Goal: Task Accomplishment & Management: Use online tool/utility

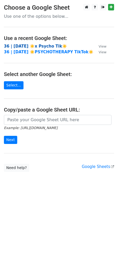
click at [49, 46] on strong "36 | [DATE] ☀️x Psycho Tik☀️" at bounding box center [35, 46] width 63 height 5
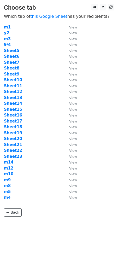
click at [56, 138] on td "Sheet20" at bounding box center [34, 139] width 60 height 6
click at [16, 133] on strong "Sheet19" at bounding box center [13, 133] width 18 height 5
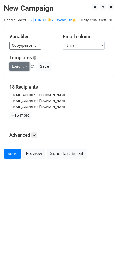
click at [17, 67] on link "Load..." at bounding box center [19, 66] width 20 height 8
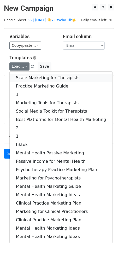
click at [20, 74] on link "Scale Marketing for Therapists" at bounding box center [61, 78] width 103 height 8
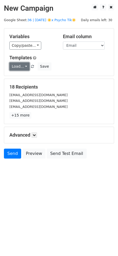
click at [18, 69] on link "Load..." at bounding box center [19, 66] width 20 height 8
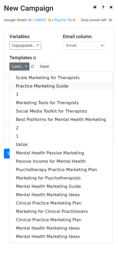
click at [24, 86] on link "Practice Marketing Guide" at bounding box center [61, 86] width 103 height 8
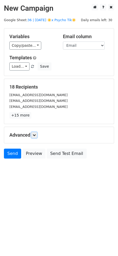
drag, startPoint x: 35, startPoint y: 134, endPoint x: 41, endPoint y: 143, distance: 10.9
click at [35, 134] on icon at bounding box center [34, 134] width 3 height 3
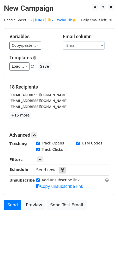
click at [61, 169] on icon at bounding box center [62, 170] width 3 height 4
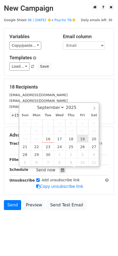
type input "2025-09-19 12:00"
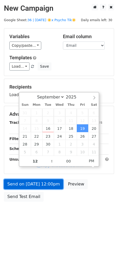
click at [47, 185] on link "Send on Sep 19 at 12:00pm" at bounding box center [33, 184] width 59 height 10
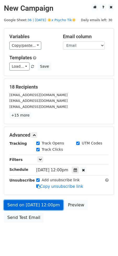
click at [29, 205] on link "Send on Sep 19 at 12:00pm" at bounding box center [33, 205] width 59 height 10
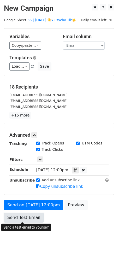
click at [17, 221] on link "Send Test Email" at bounding box center [24, 218] width 40 height 10
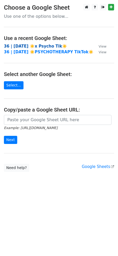
click at [36, 44] on strong "36 | [DATE] ☀️x Psycho Tik☀️" at bounding box center [35, 46] width 63 height 5
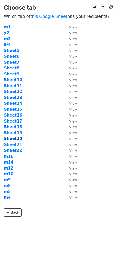
click at [14, 139] on strong "Sheet20" at bounding box center [13, 138] width 18 height 5
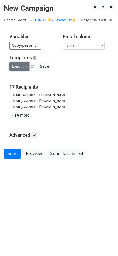
click at [18, 65] on link "Load..." at bounding box center [19, 66] width 20 height 8
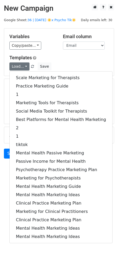
click at [42, 71] on div "Variables Copy/paste... {{Email}} Email column Email Templates Load... Scale Ma…" at bounding box center [59, 51] width 110 height 47
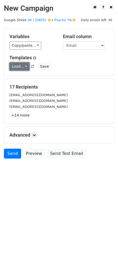
click at [19, 66] on link "Load..." at bounding box center [19, 66] width 20 height 8
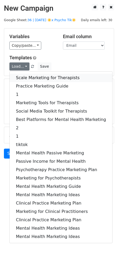
click at [29, 80] on link "Scale Marketing for Therapists" at bounding box center [61, 78] width 103 height 8
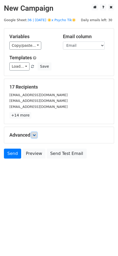
click at [36, 134] on icon at bounding box center [34, 134] width 3 height 3
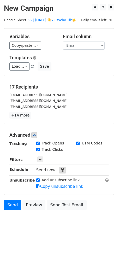
click at [60, 172] on div at bounding box center [62, 170] width 7 height 7
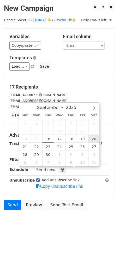
type input "[DATE] 12:00"
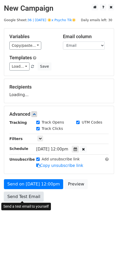
click at [37, 192] on link "Send Test Email" at bounding box center [24, 197] width 40 height 10
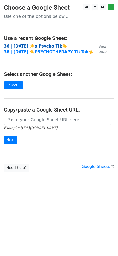
click at [28, 47] on strong "36 | [DATE] ☀️x Psycho Tik☀️" at bounding box center [35, 46] width 63 height 5
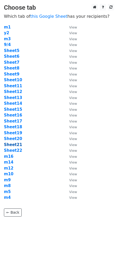
click at [16, 145] on strong "Sheet21" at bounding box center [13, 144] width 18 height 5
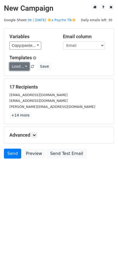
click at [20, 67] on link "Load..." at bounding box center [19, 66] width 20 height 8
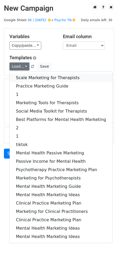
click at [24, 75] on link "Scale Marketing for Therapists" at bounding box center [61, 78] width 103 height 8
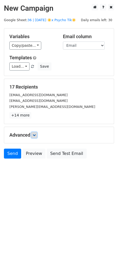
click at [35, 133] on icon at bounding box center [34, 134] width 3 height 3
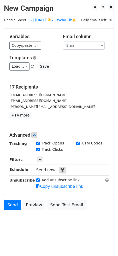
click at [61, 170] on icon at bounding box center [62, 170] width 3 height 4
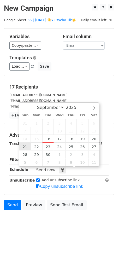
type input "2025-09-21 12:00"
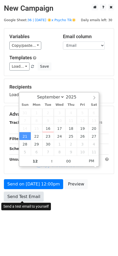
click at [27, 198] on link "Send Test Email" at bounding box center [24, 197] width 40 height 10
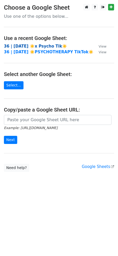
click at [32, 46] on strong "36 | [DATE] ☀️x Psycho Tik☀️" at bounding box center [35, 46] width 63 height 5
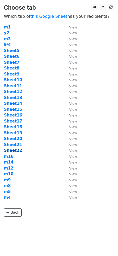
click at [16, 150] on strong "Sheet22" at bounding box center [13, 150] width 18 height 5
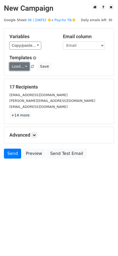
click at [19, 65] on link "Load..." at bounding box center [19, 66] width 20 height 8
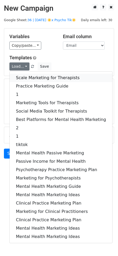
click at [26, 75] on link "Scale Marketing for Therapists" at bounding box center [61, 78] width 103 height 8
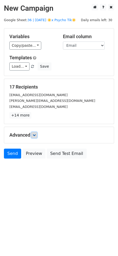
click at [33, 134] on link at bounding box center [34, 135] width 6 height 6
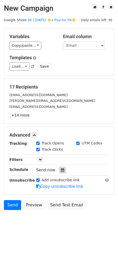
click at [56, 172] on div "Send now" at bounding box center [66, 170] width 61 height 7
click at [61, 169] on icon at bounding box center [62, 170] width 3 height 4
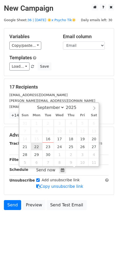
type input "2025-09-22 12:00"
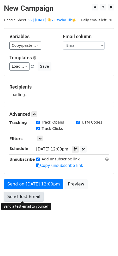
click at [28, 194] on link "Send Test Email" at bounding box center [24, 197] width 40 height 10
